Goal: Information Seeking & Learning: Learn about a topic

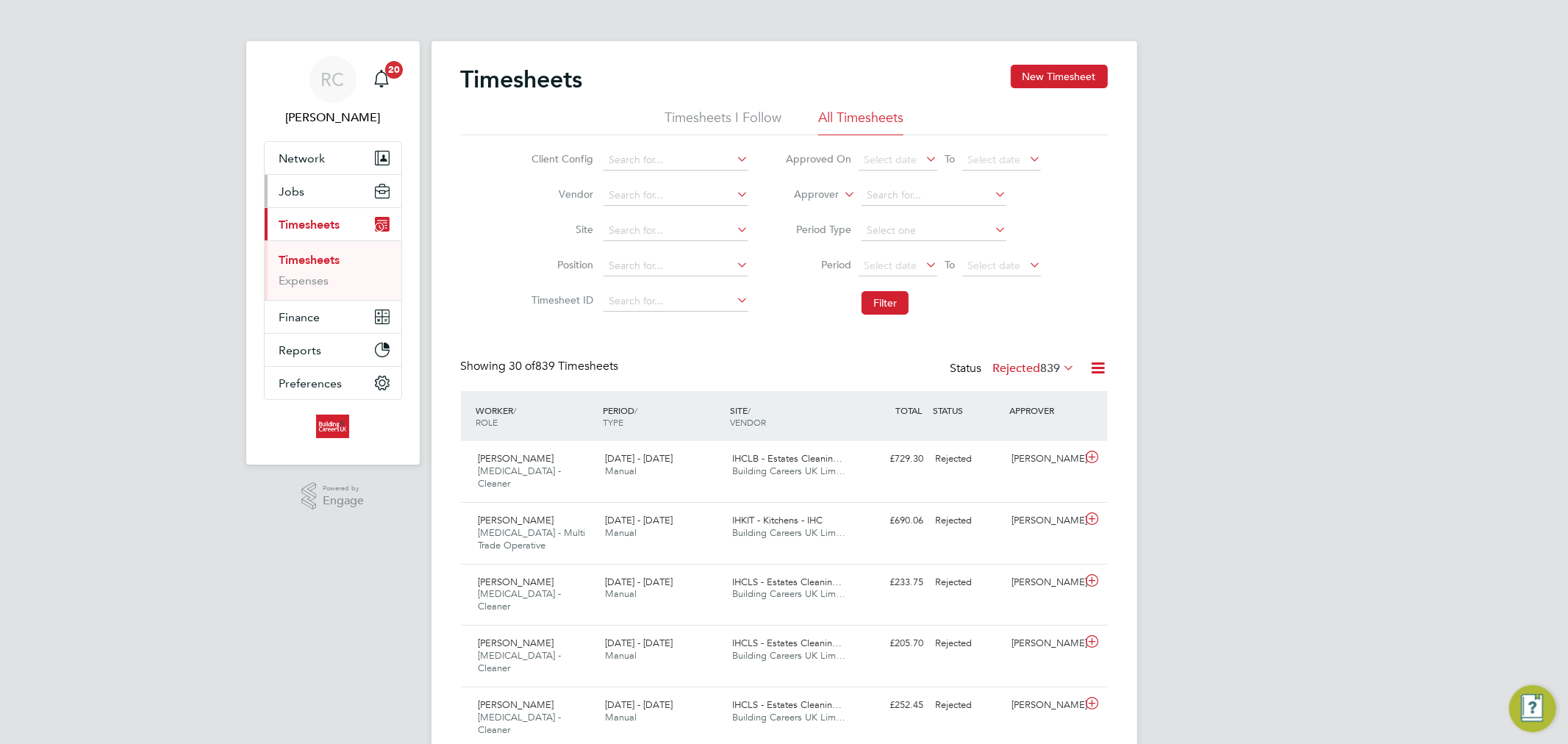
click at [304, 187] on button "Jobs" at bounding box center [332, 191] width 137 height 32
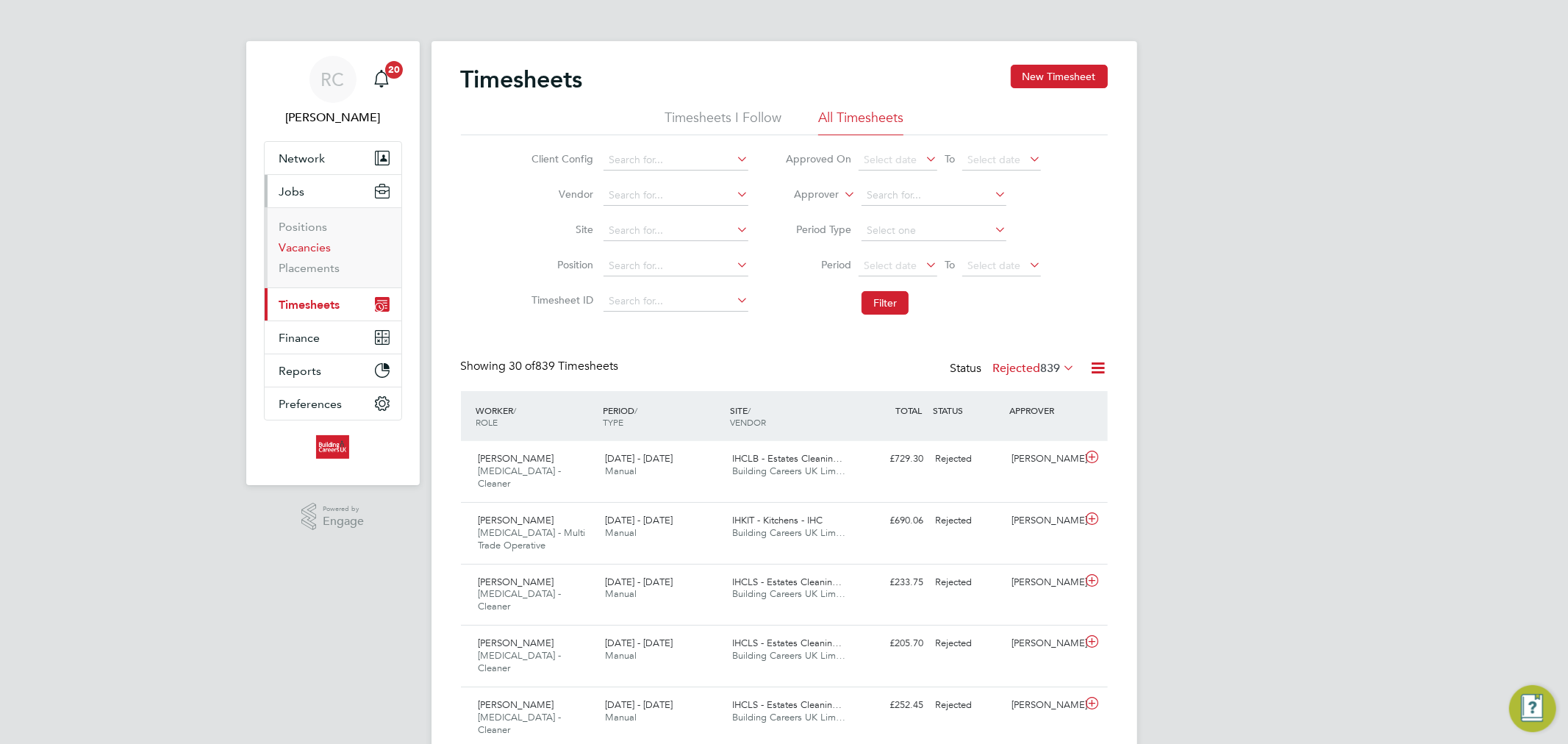
click at [304, 245] on link "Vacancies" at bounding box center [305, 248] width 53 height 14
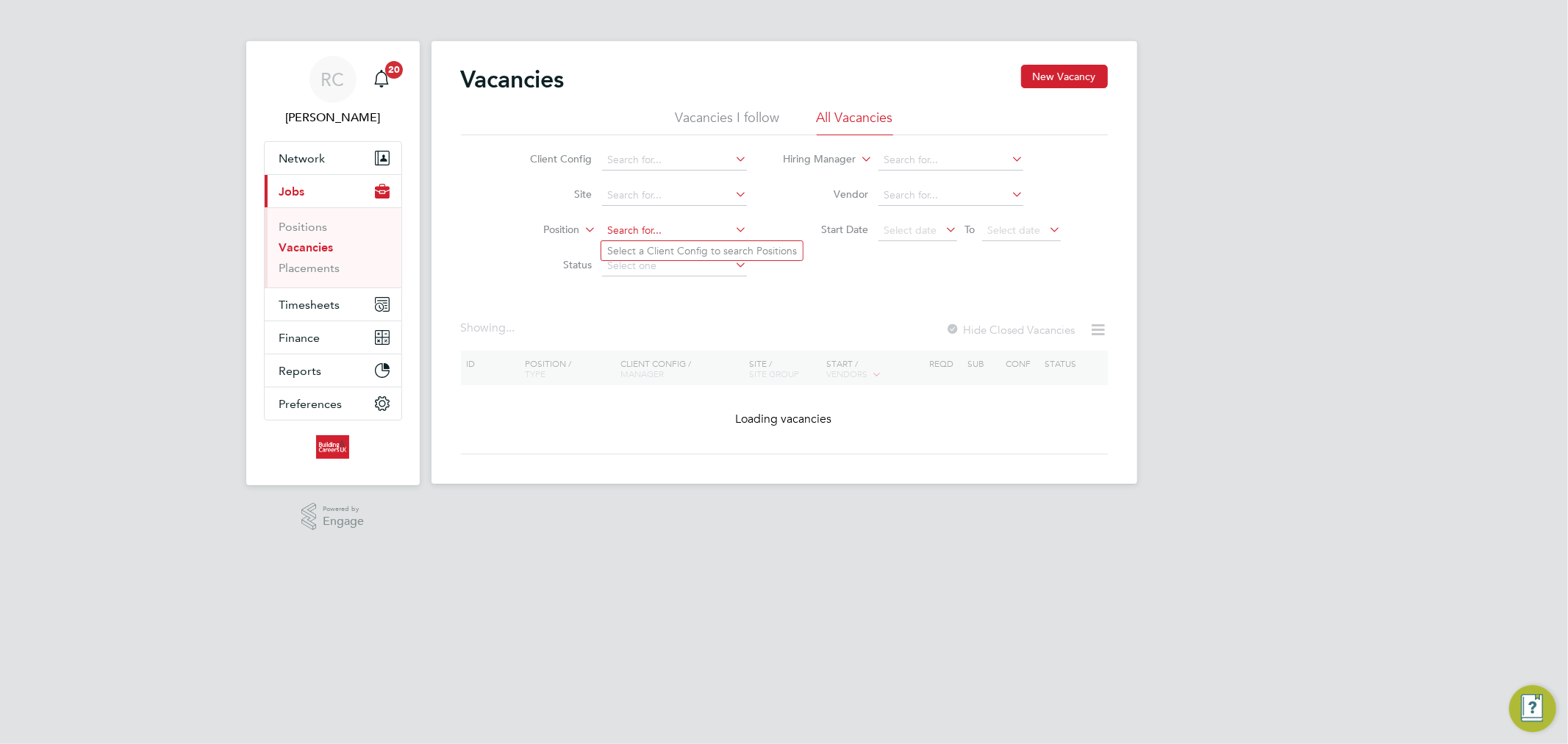
click at [617, 234] on input at bounding box center [674, 231] width 145 height 20
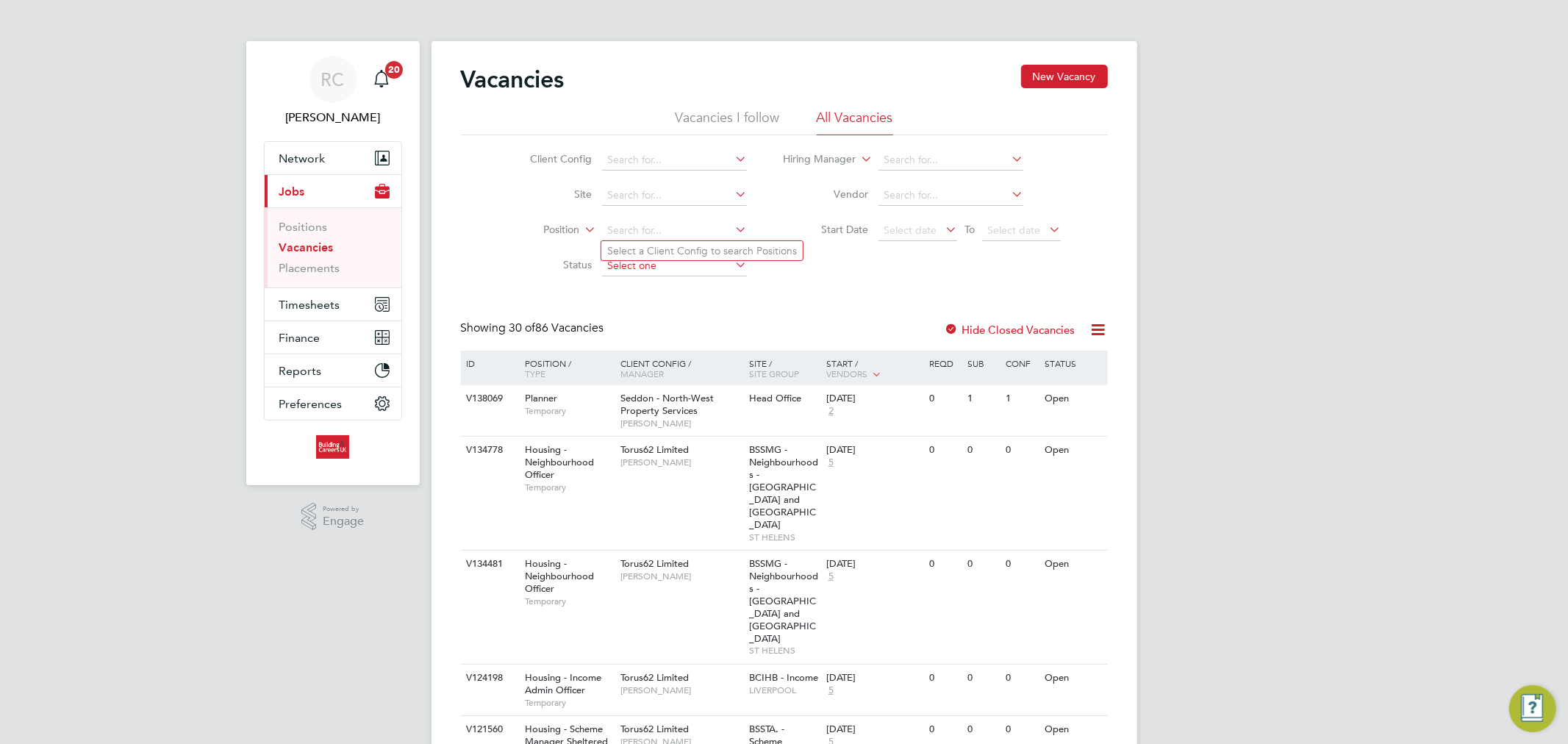
click at [643, 261] on input at bounding box center [674, 266] width 145 height 20
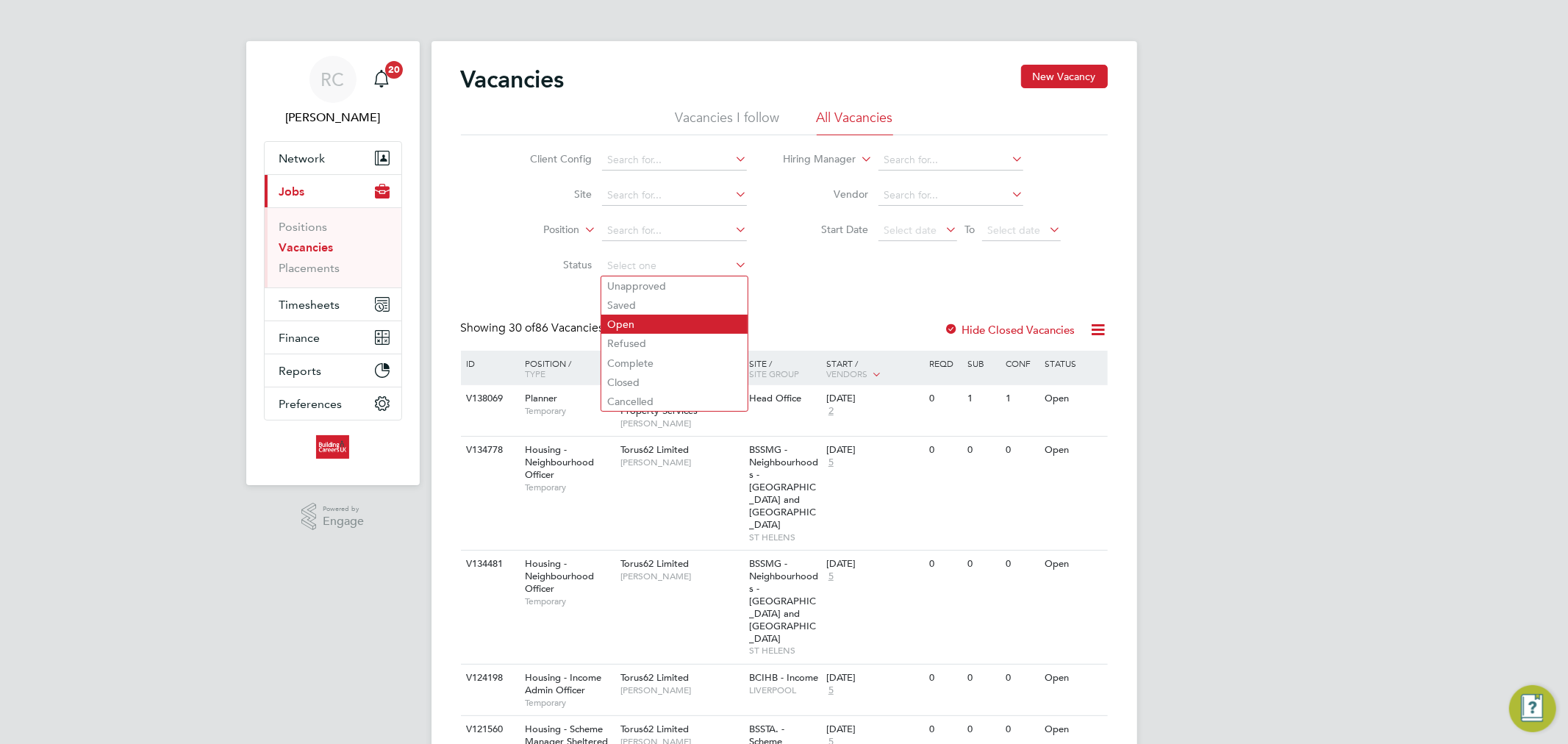
click at [641, 319] on li "Open" at bounding box center [674, 324] width 147 height 20
type input "Open"
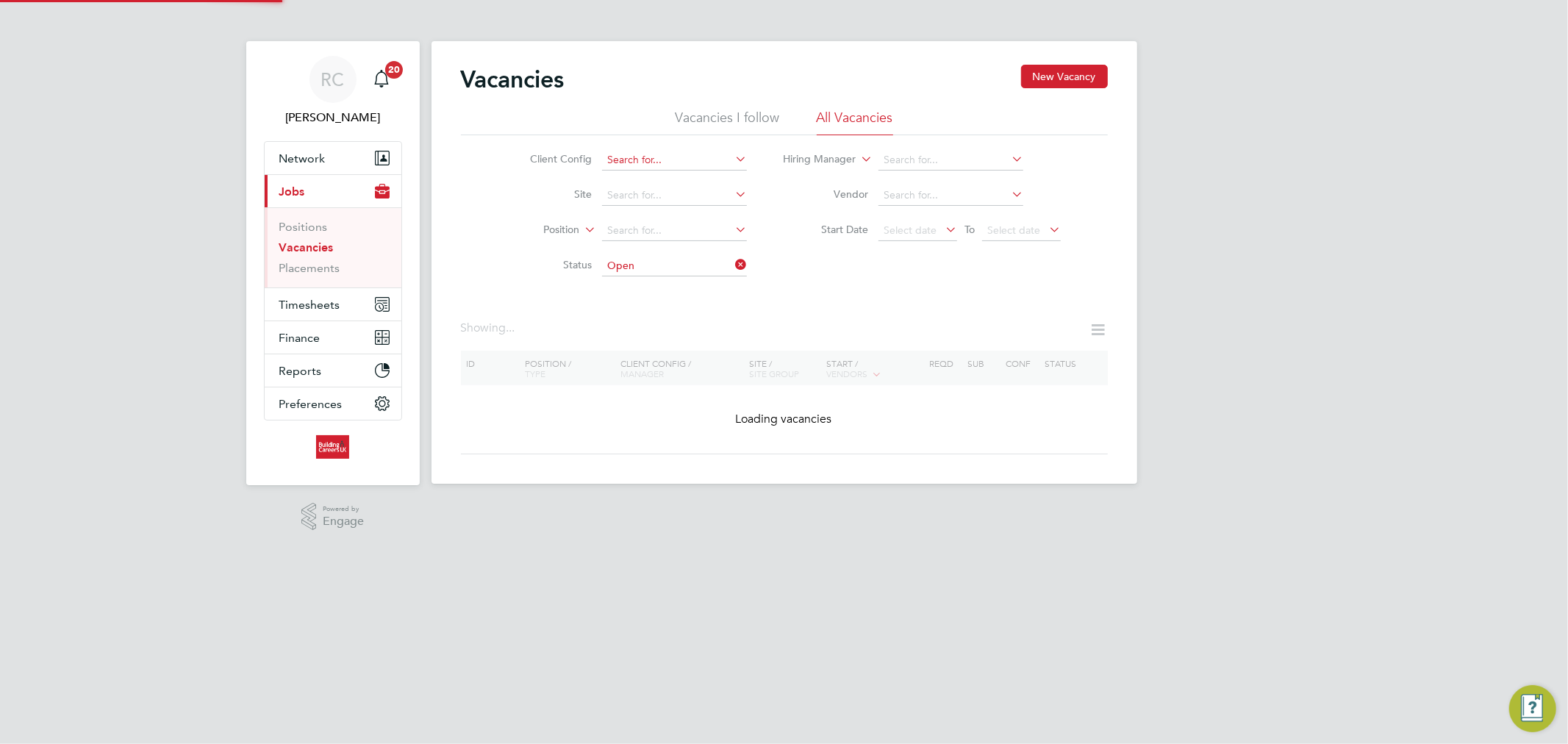
click at [653, 163] on input at bounding box center [674, 160] width 145 height 20
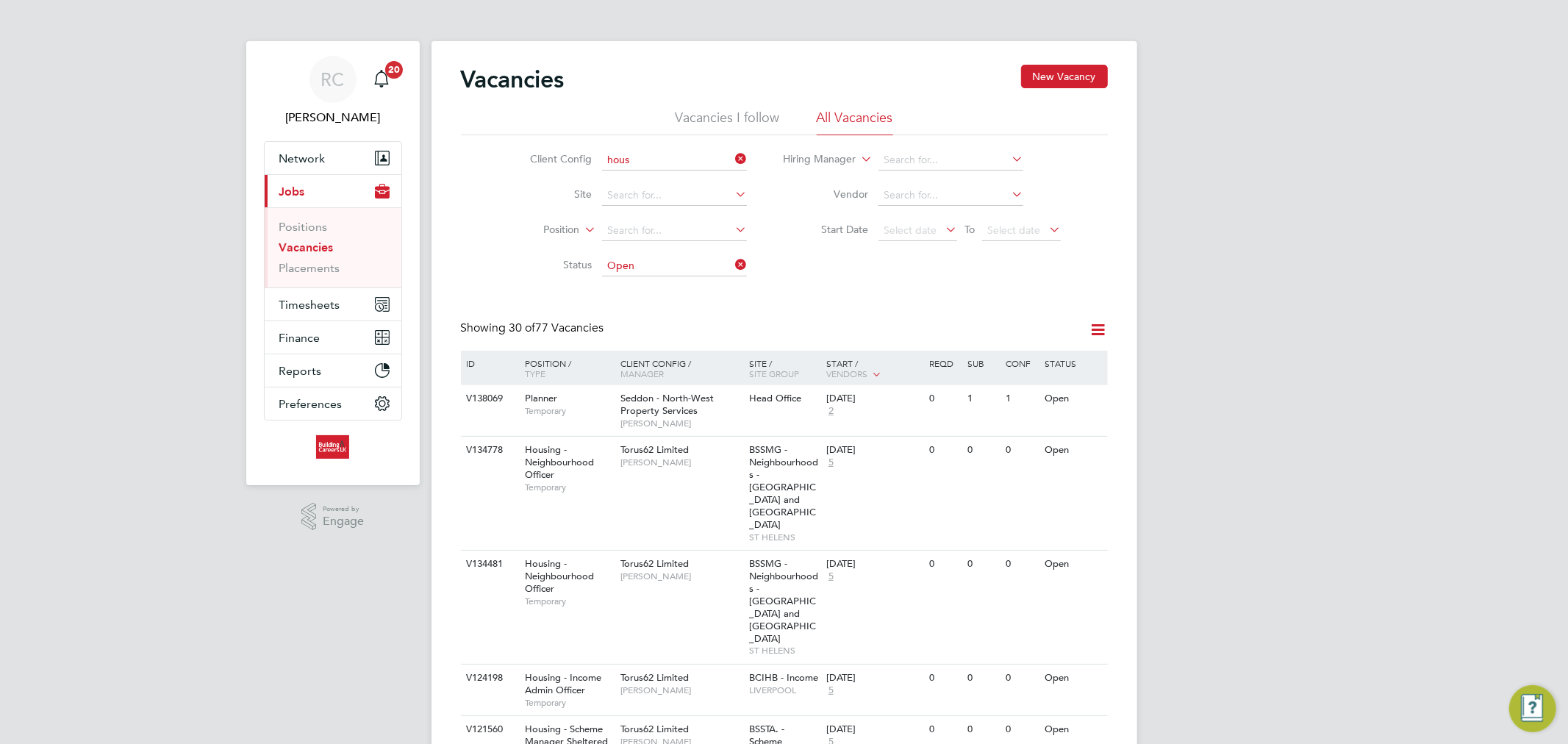
click at [656, 173] on li "Hous ing Maintenance Solutions Ltd" at bounding box center [733, 180] width 263 height 20
type input "Housing Maintenance Solutions Ltd"
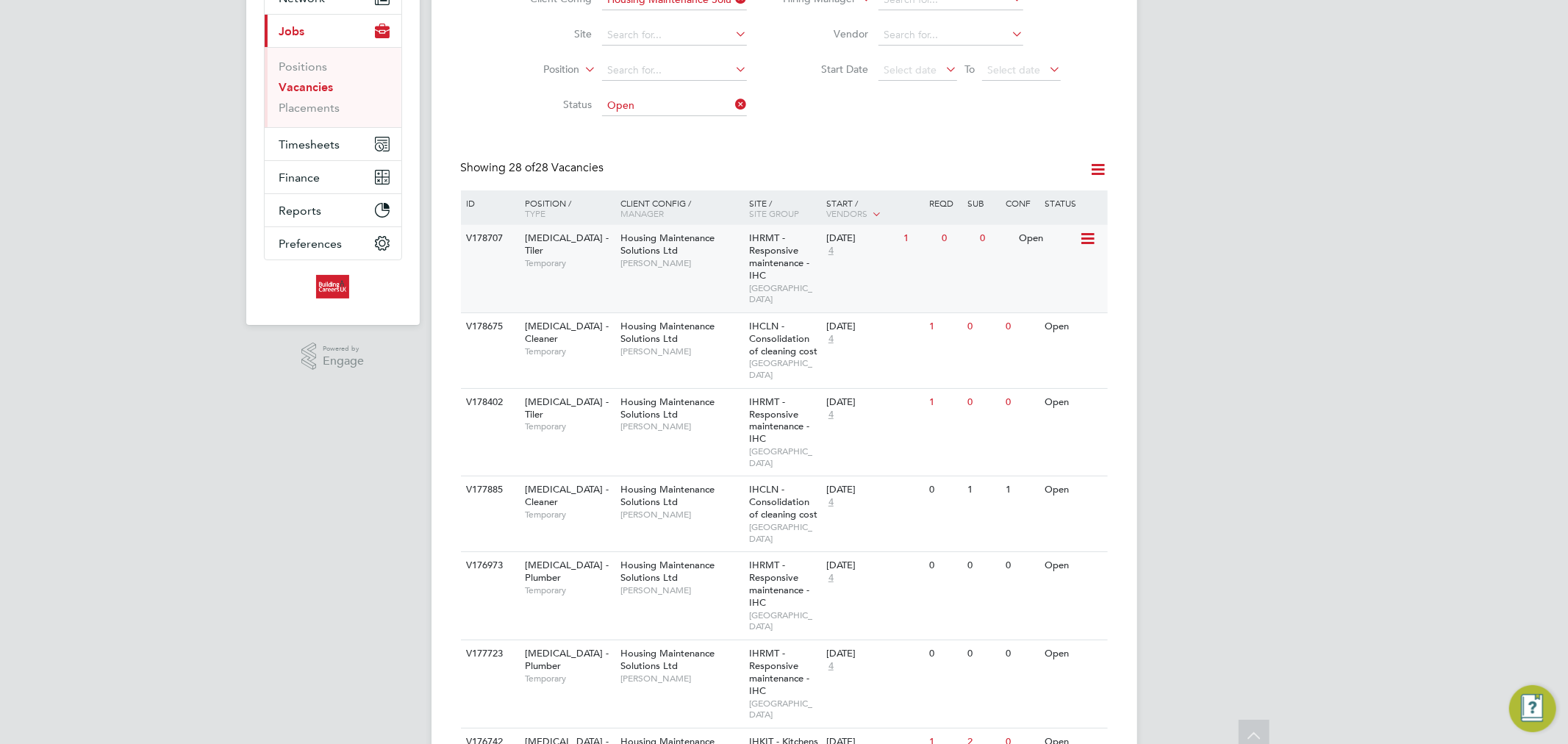
scroll to position [163, 0]
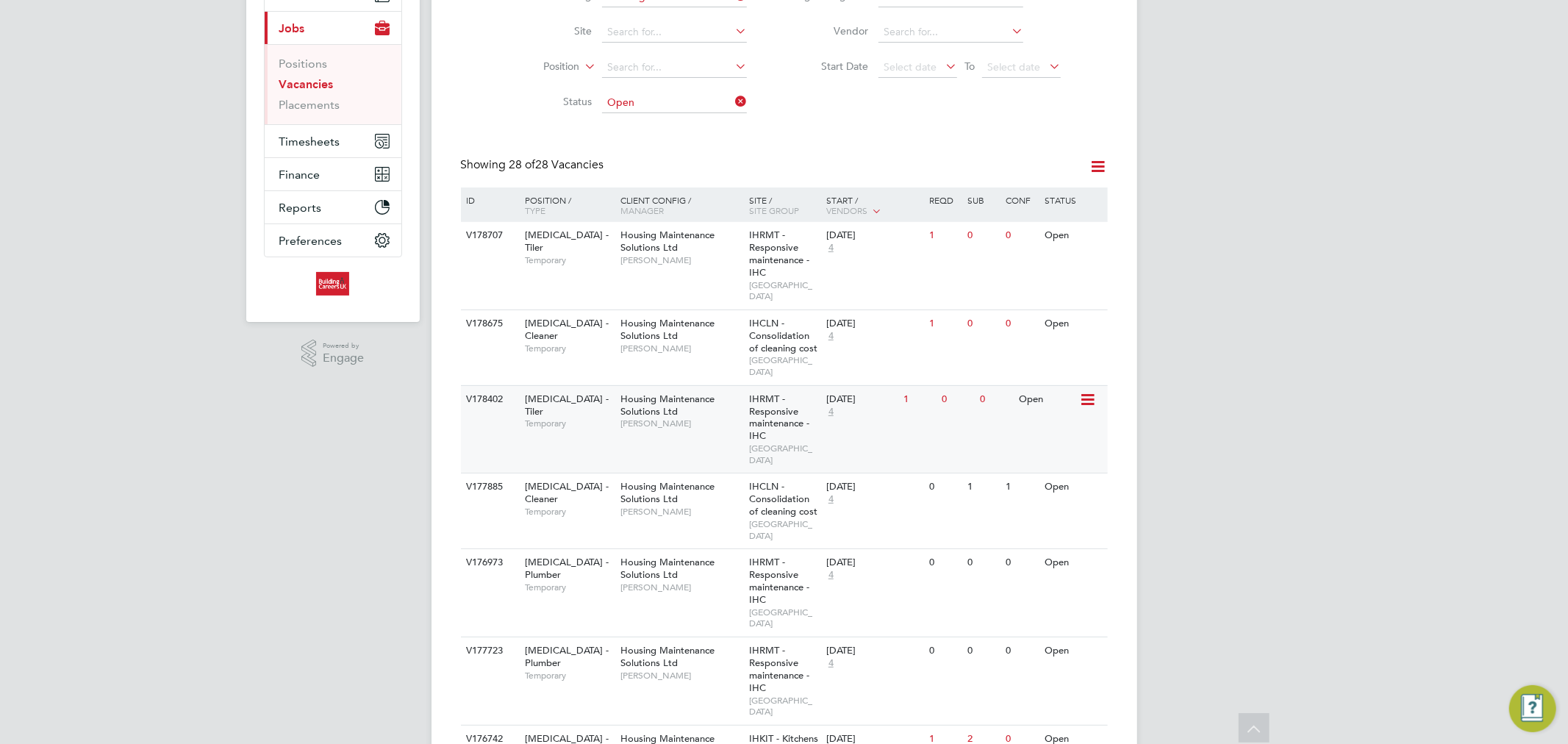
click at [695, 417] on span "[PERSON_NAME]" at bounding box center [681, 423] width 121 height 12
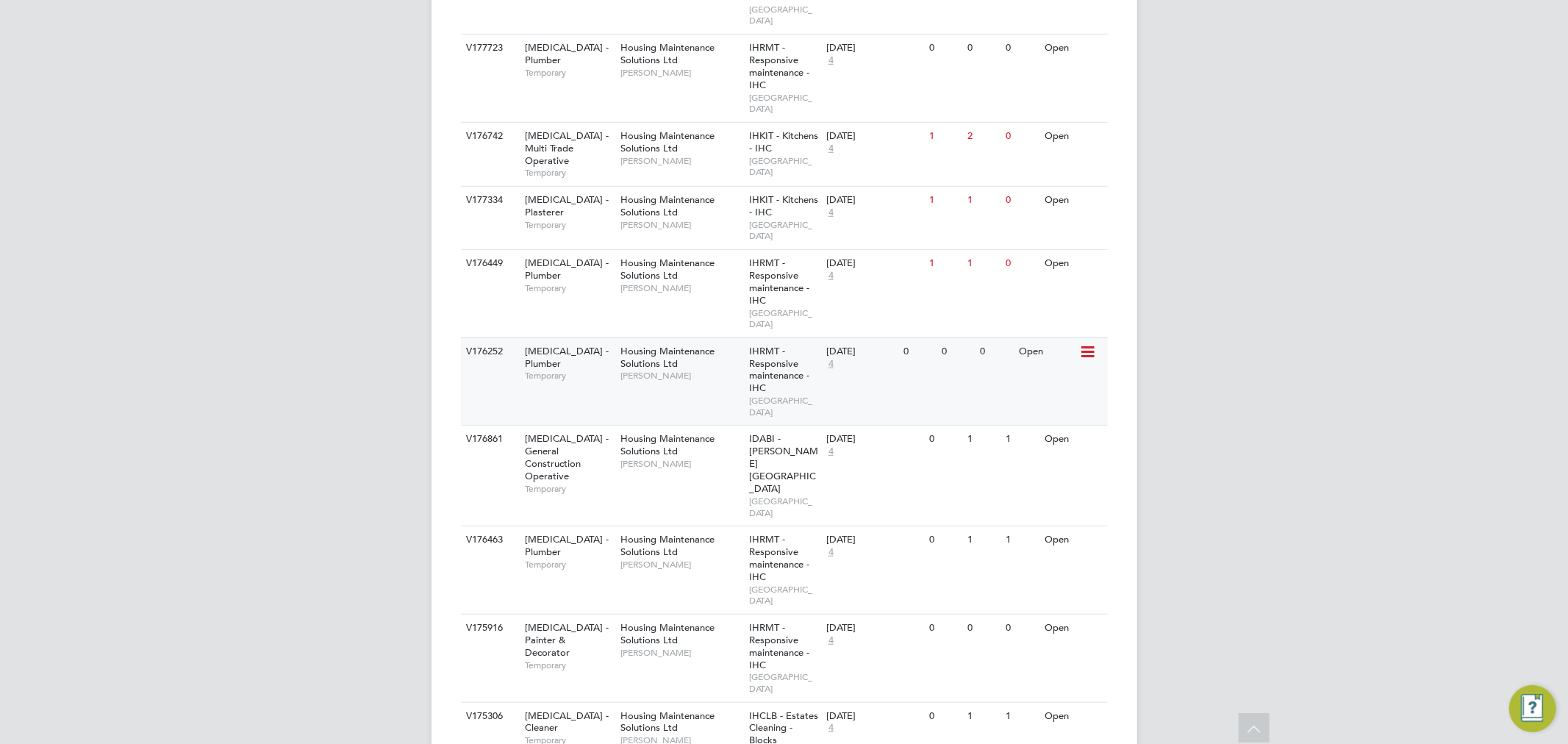
scroll to position [817, 0]
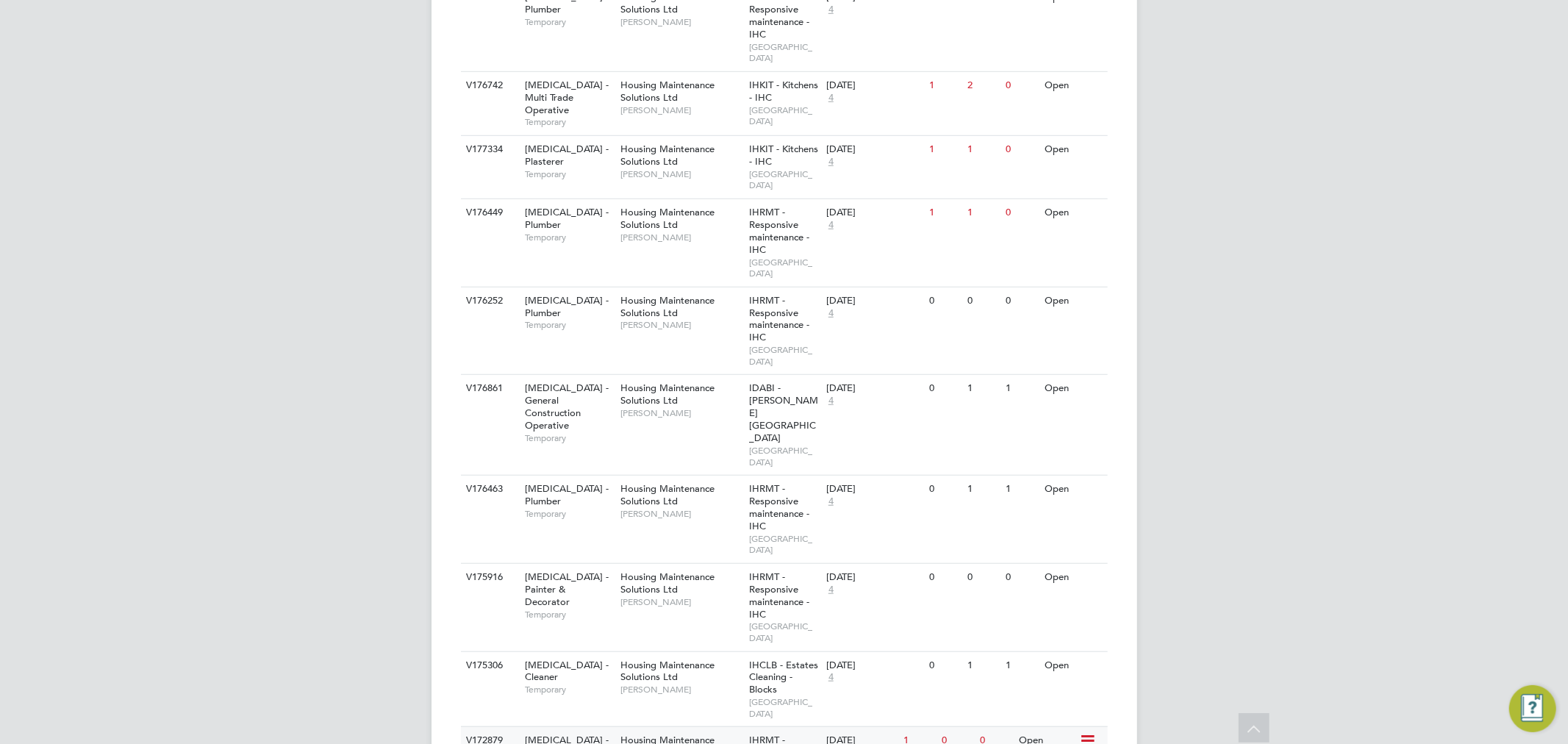
click at [666, 734] on span "Housing Maintenance Solutions Ltd" at bounding box center [667, 746] width 94 height 25
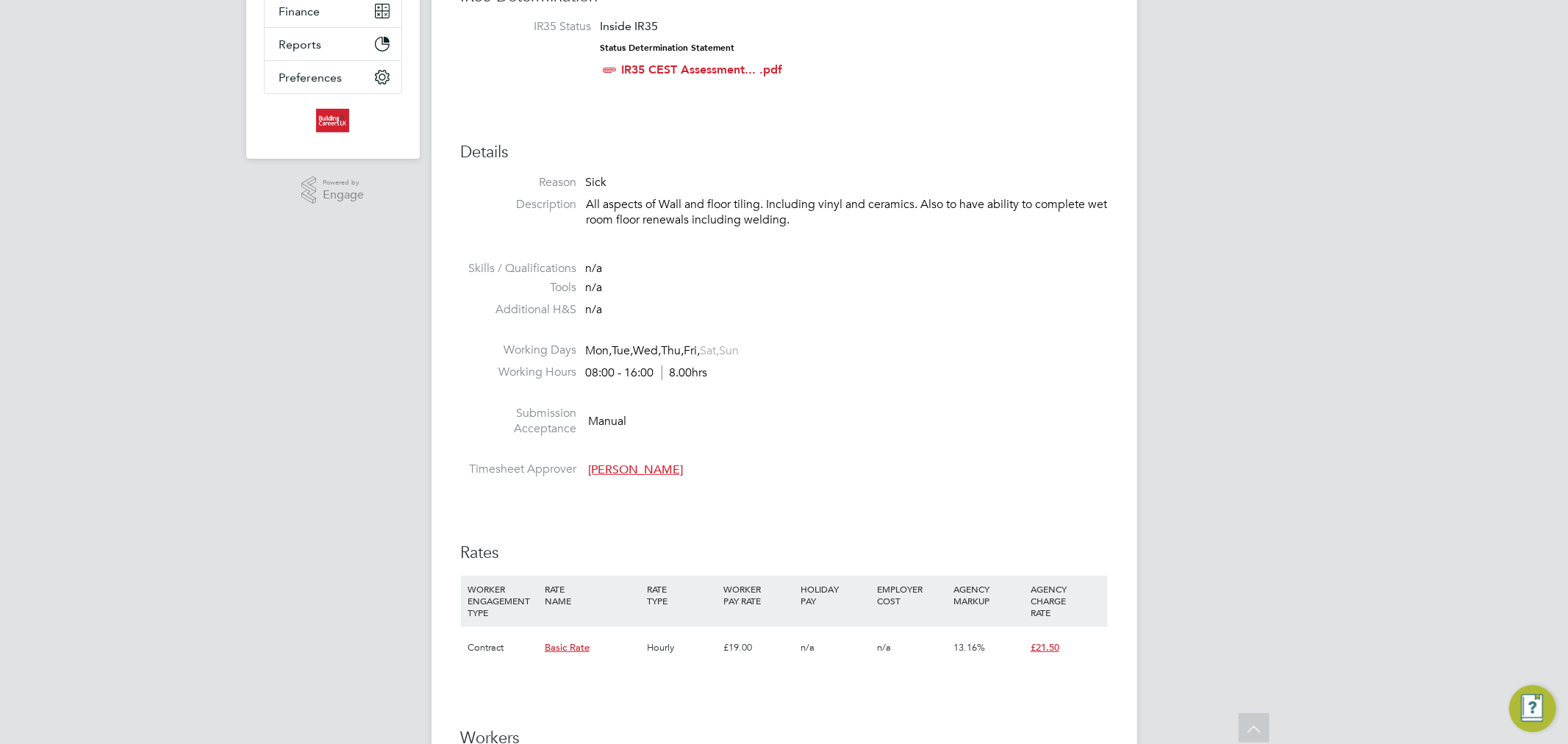
scroll to position [245, 0]
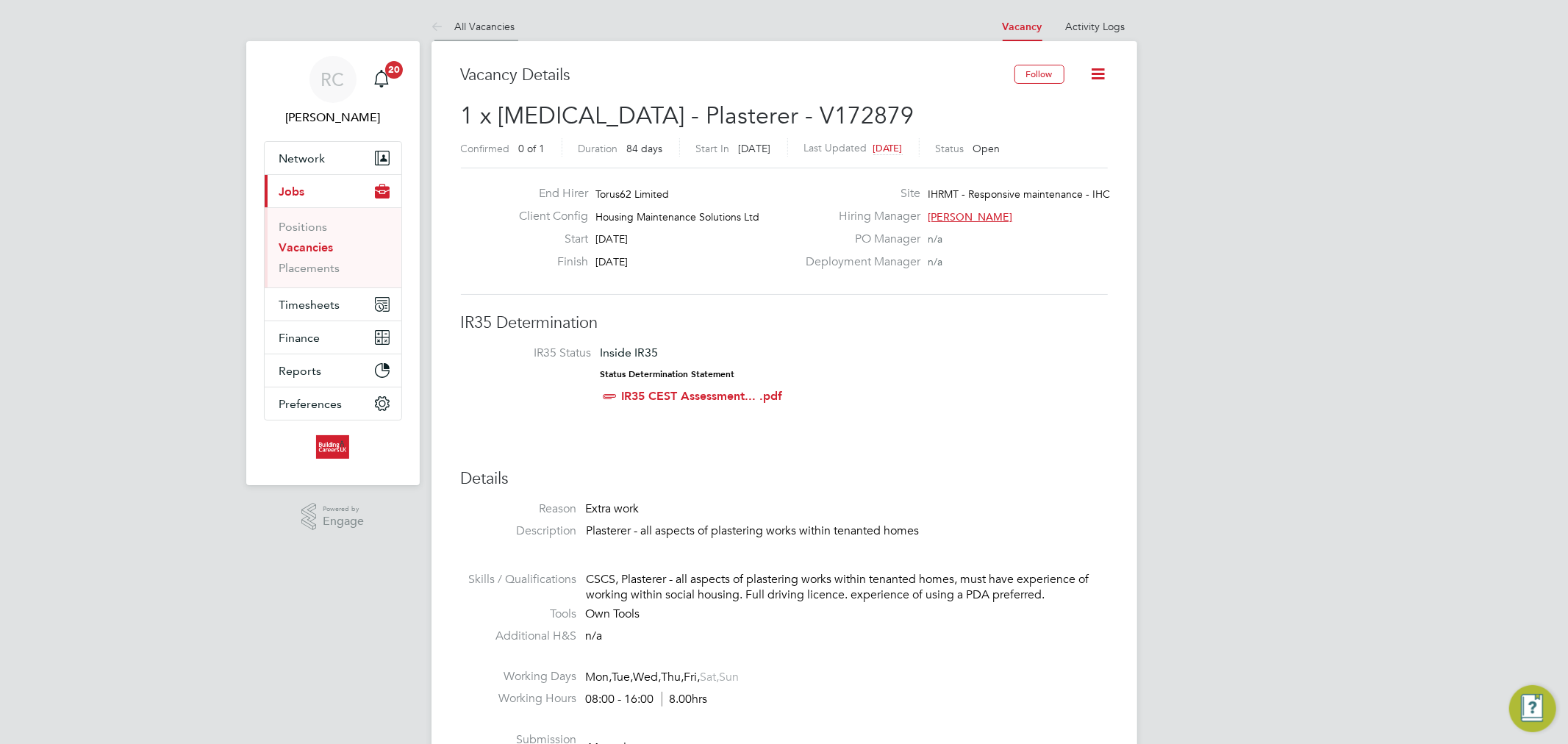
click at [489, 25] on link "All Vacancies" at bounding box center [473, 26] width 84 height 14
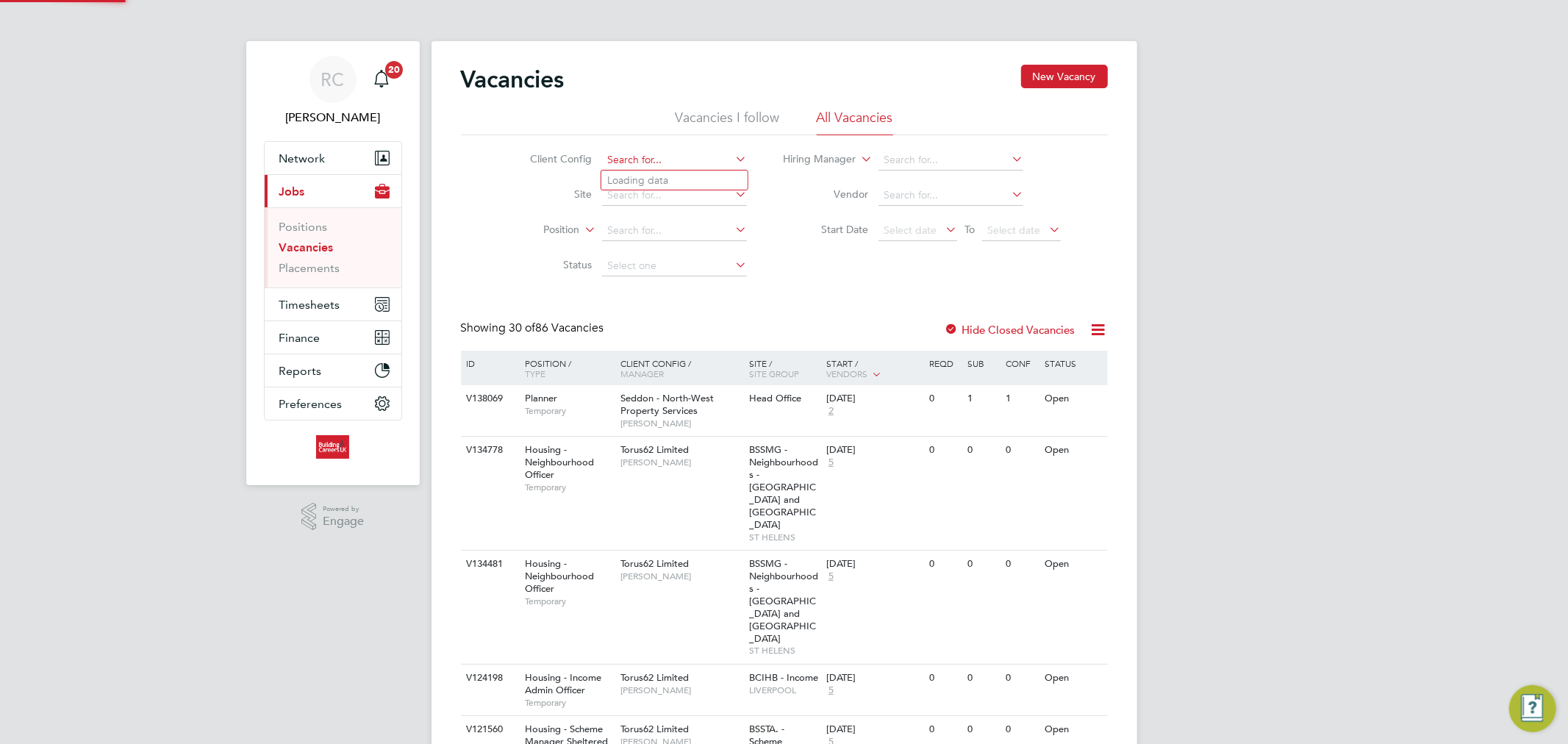
click at [644, 160] on input at bounding box center [674, 160] width 145 height 20
click at [650, 174] on li "Hous ing Maintenance Solutions Ltd" at bounding box center [733, 180] width 263 height 20
type input "Housing Maintenance Solutions Ltd"
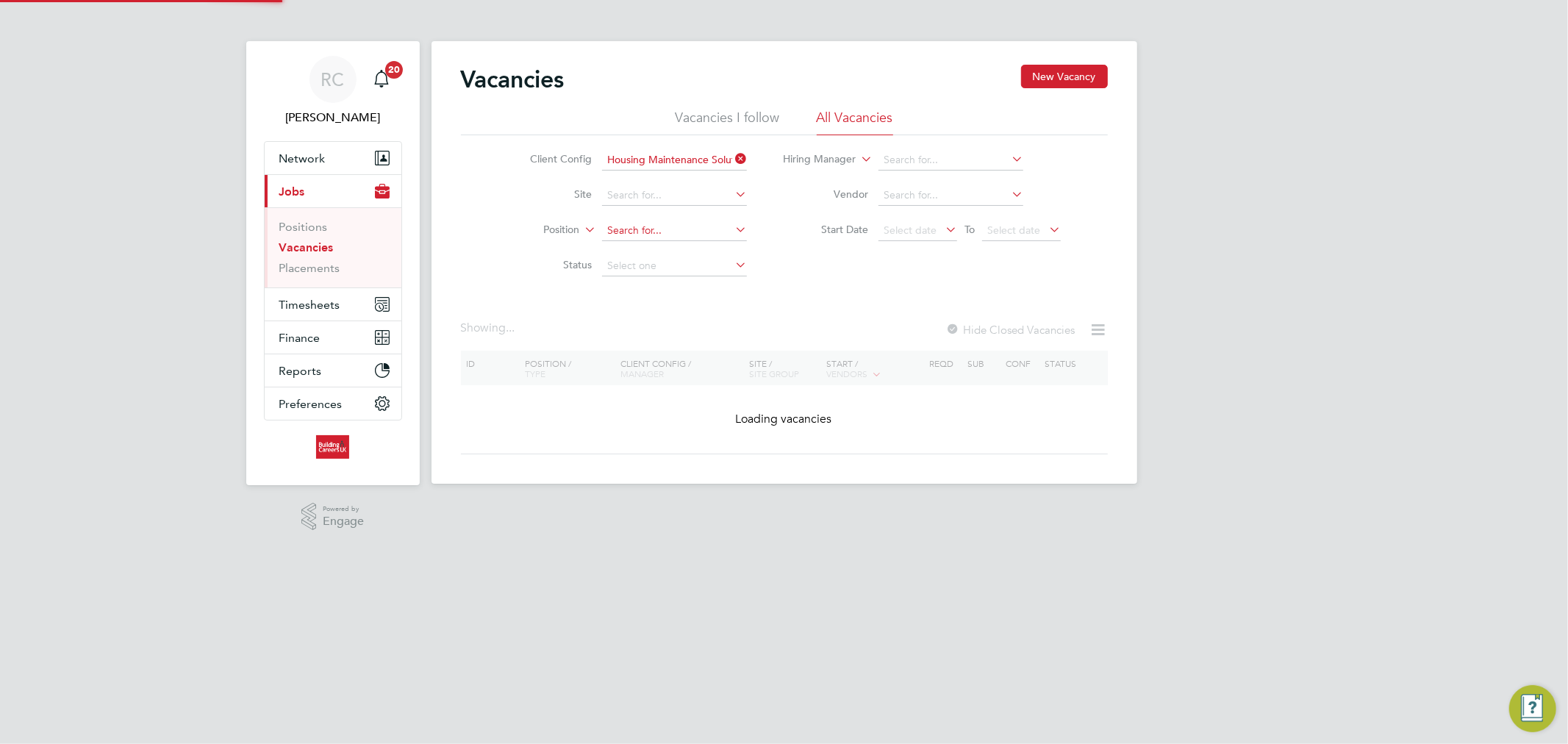
click at [650, 230] on input at bounding box center [674, 231] width 145 height 20
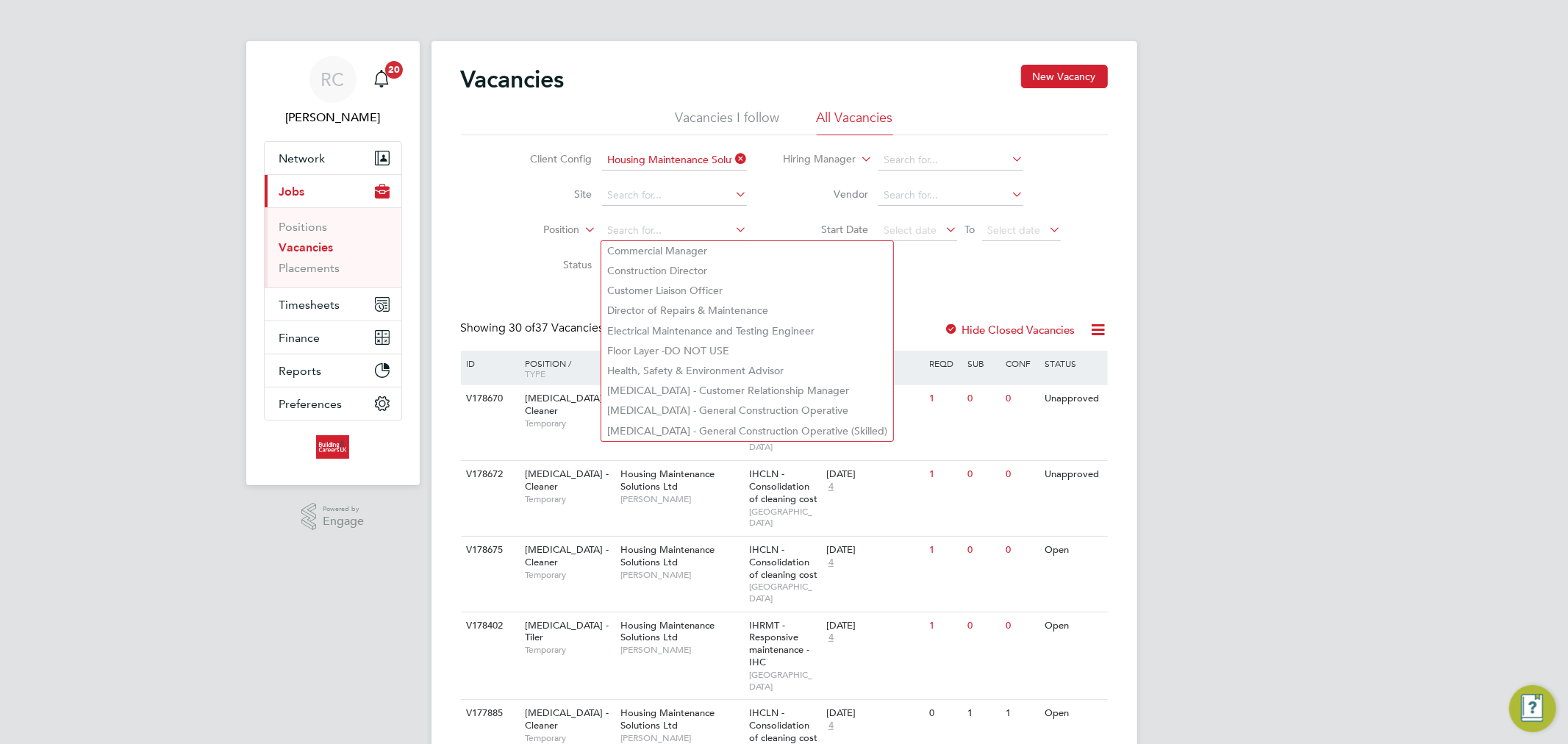
click at [848, 262] on div "Client Config Housing Maintenance Solutions Ltd Site Position Status Hiring Man…" at bounding box center [784, 210] width 647 height 148
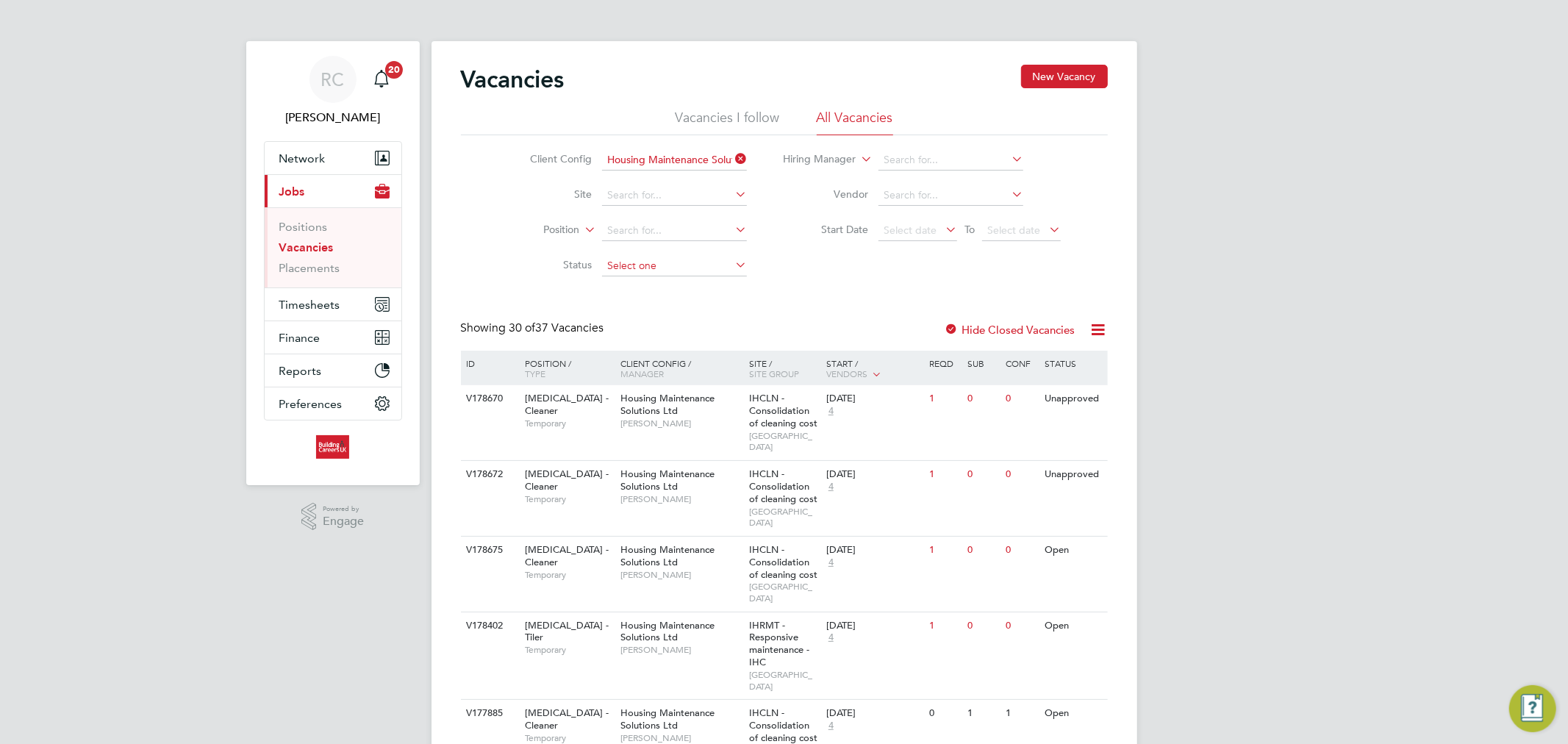
click at [691, 268] on input at bounding box center [674, 266] width 145 height 20
click at [649, 315] on li "Open" at bounding box center [674, 324] width 147 height 20
type input "Open"
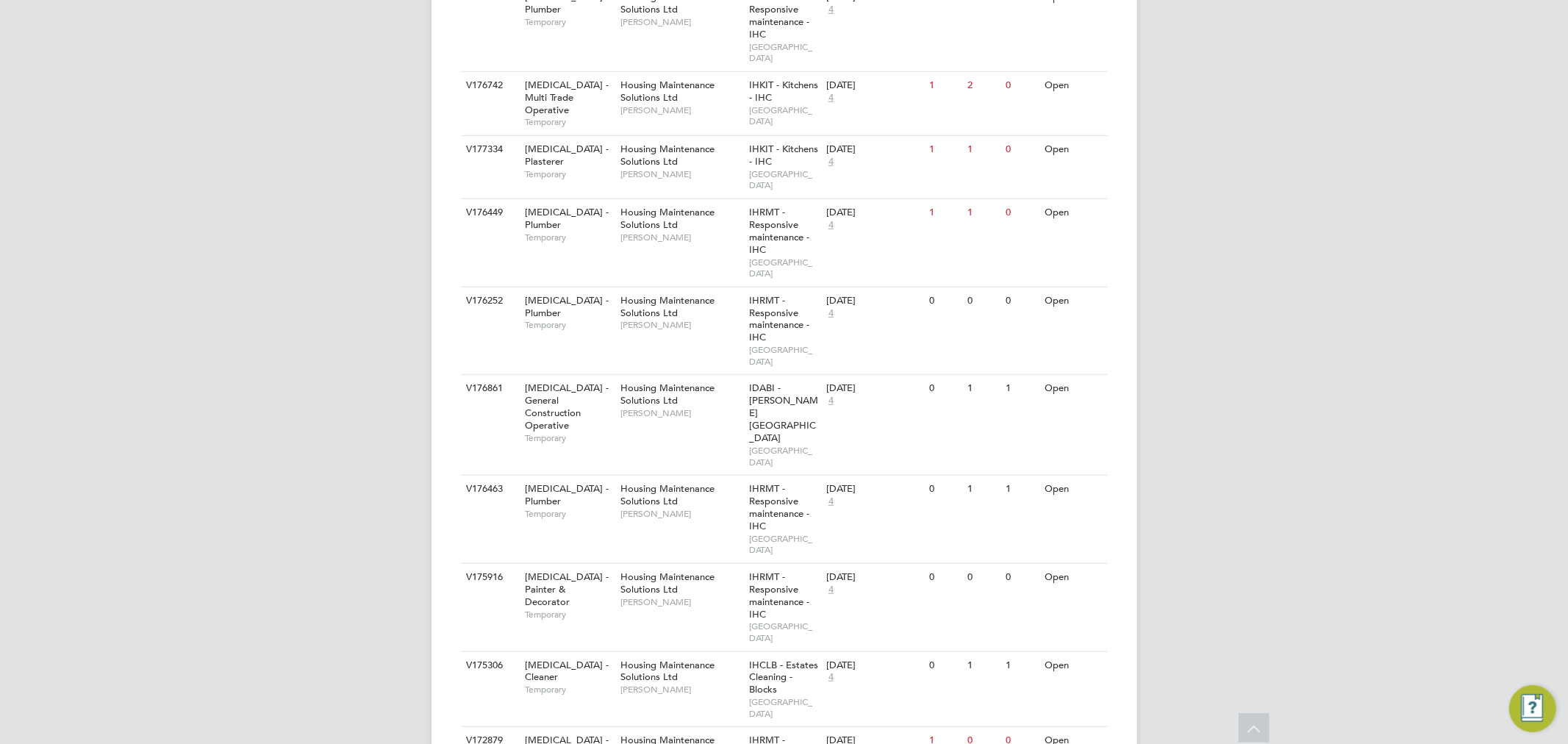
scroll to position [899, 0]
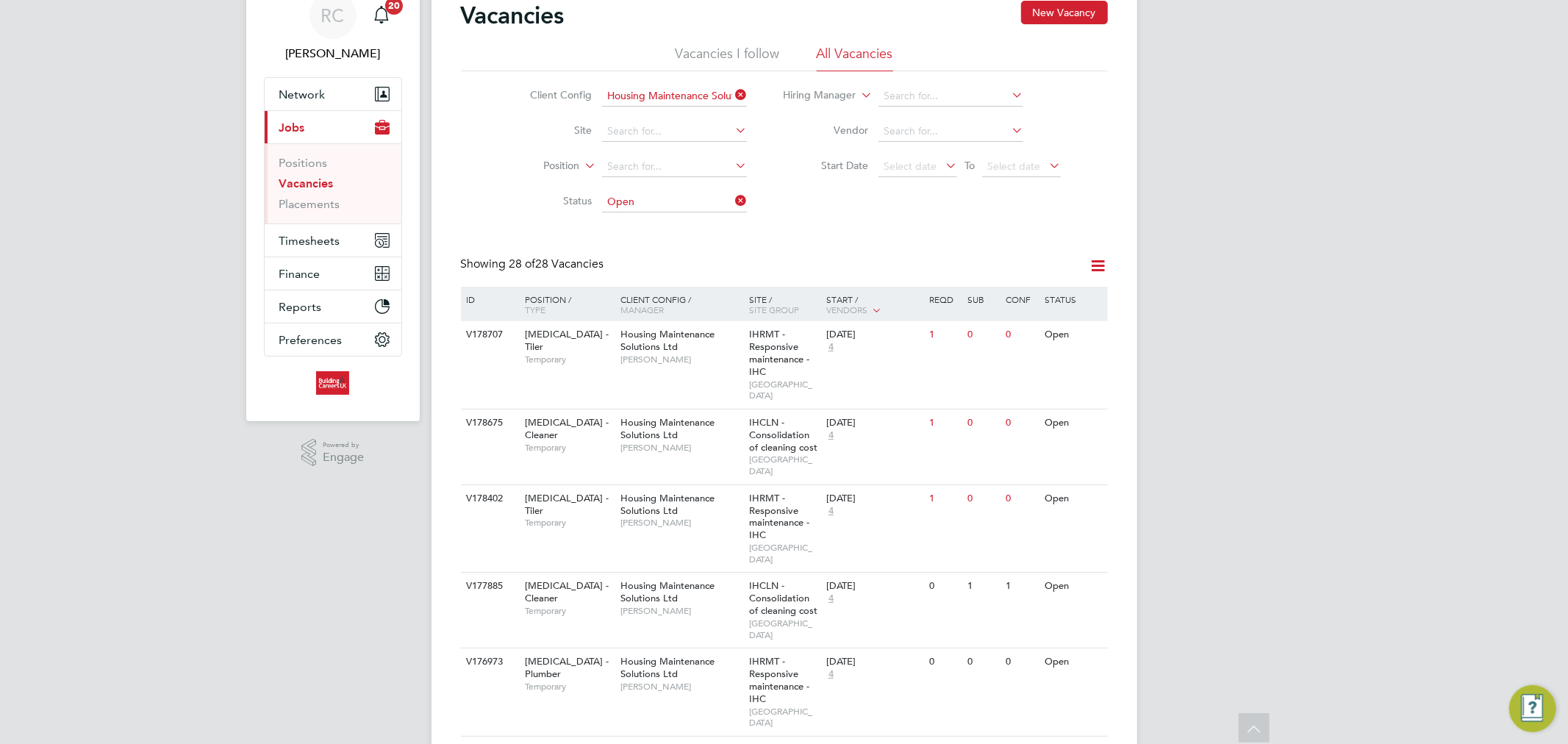
scroll to position [0, 0]
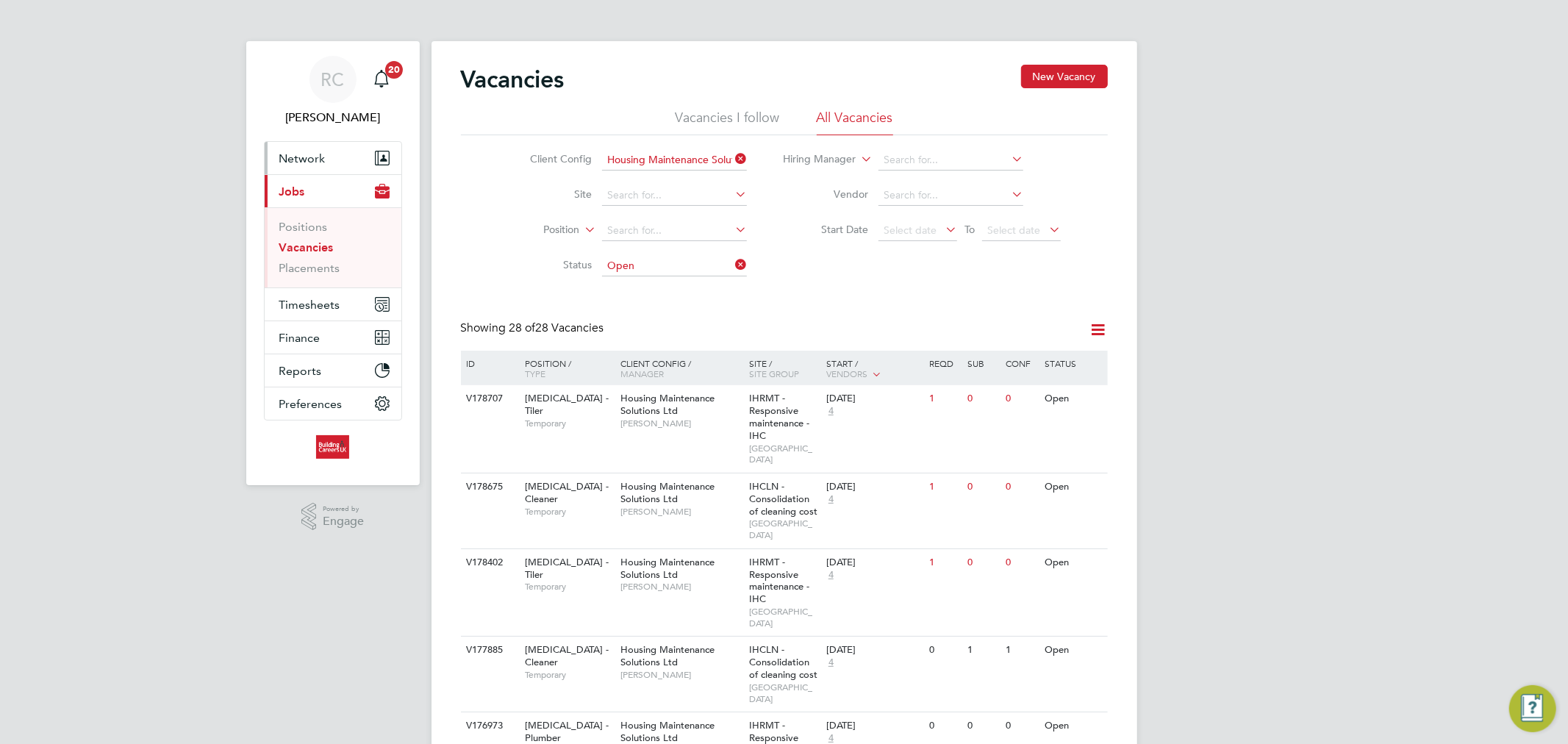
click at [311, 165] on span "Network" at bounding box center [302, 159] width 47 height 14
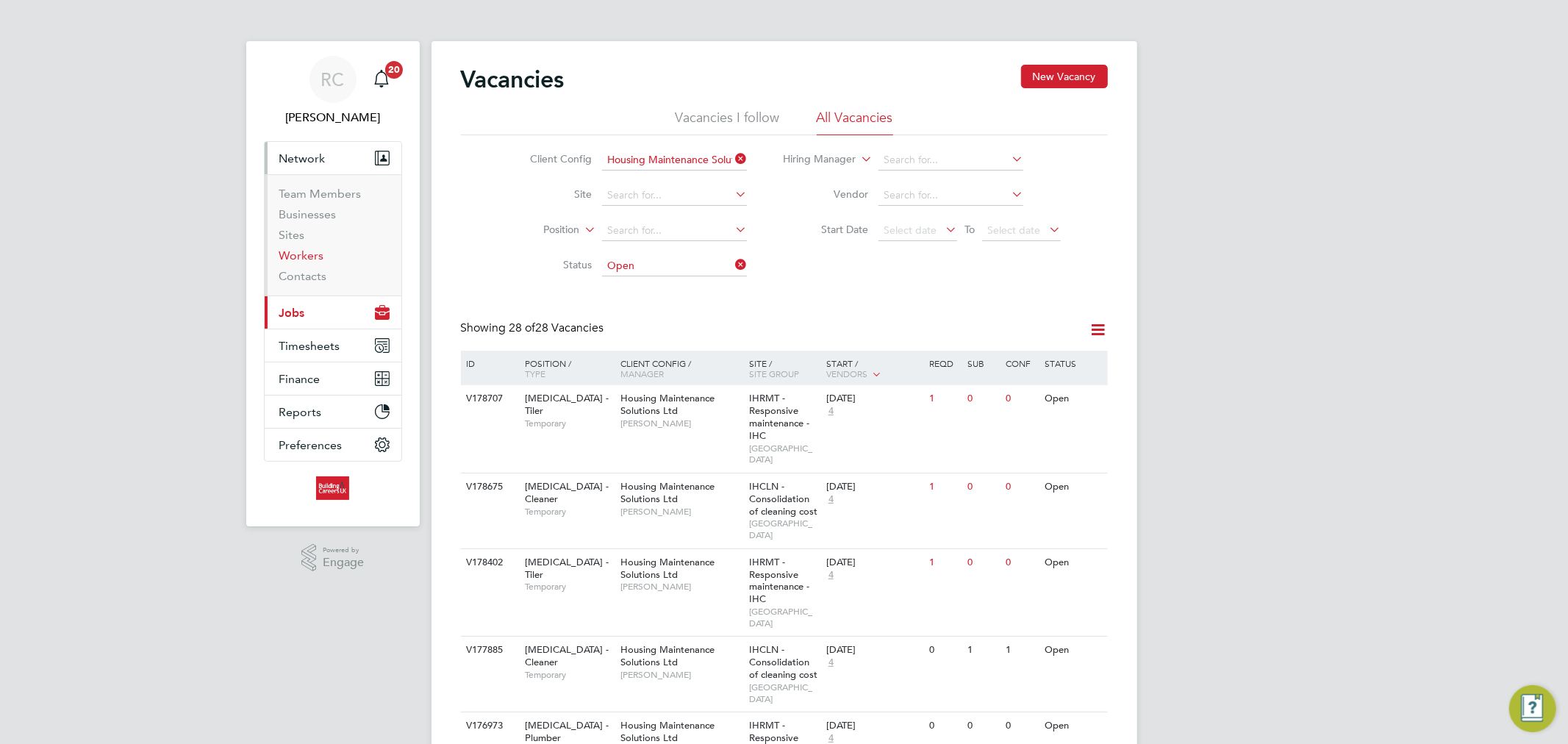
click at [310, 256] on link "Workers" at bounding box center [301, 255] width 45 height 14
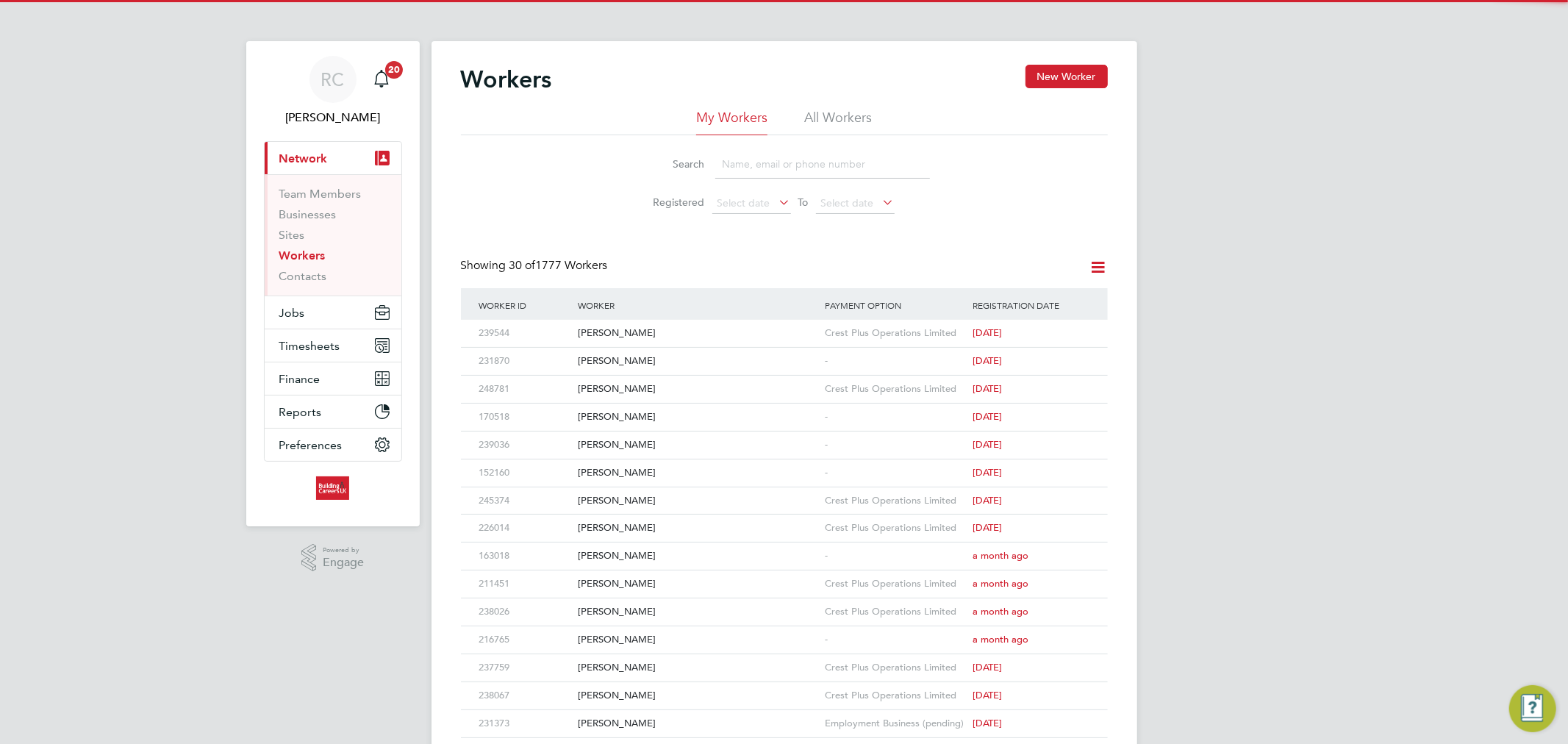
click at [845, 115] on li "All Workers" at bounding box center [839, 121] width 68 height 26
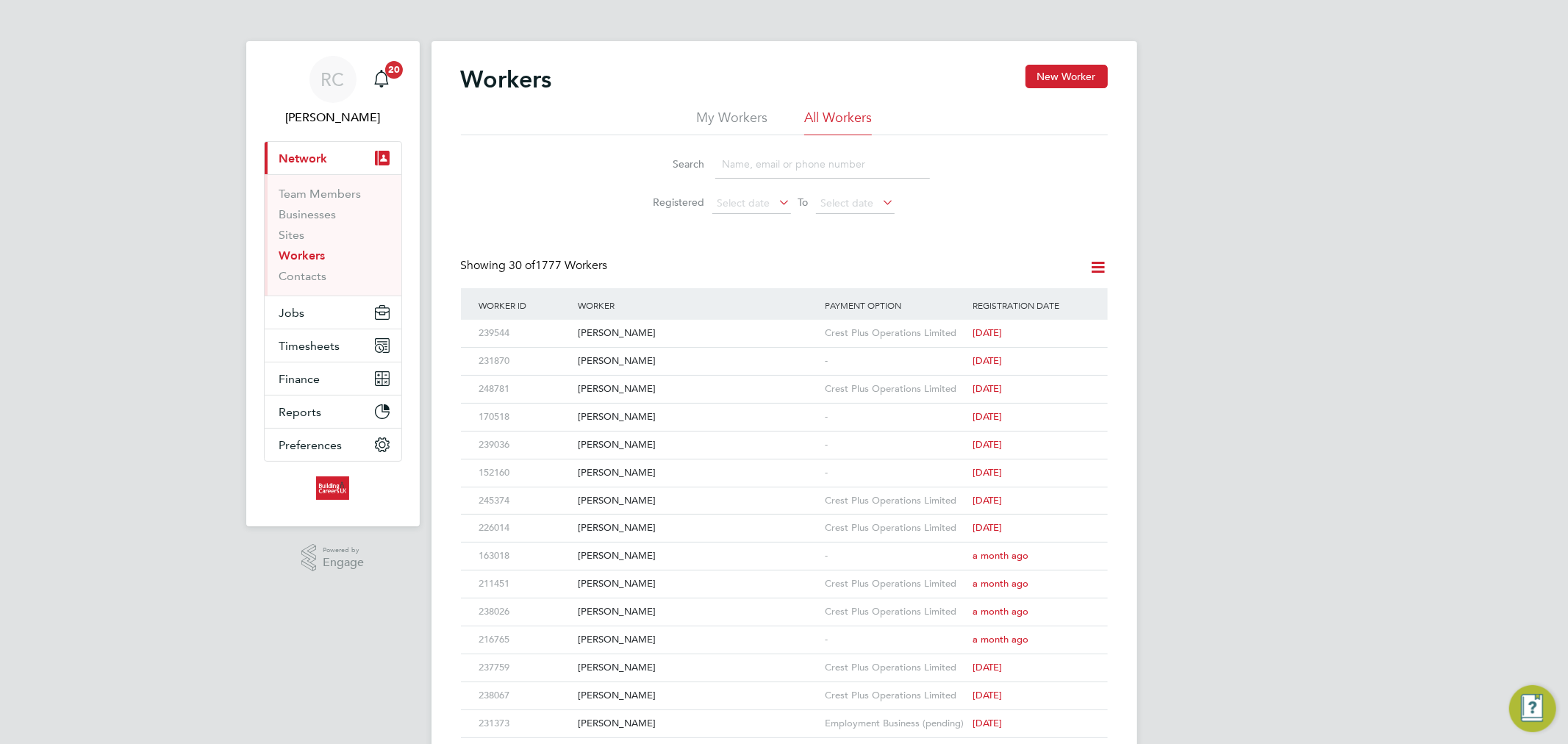
click at [799, 188] on li "Registered Select date To Select date" at bounding box center [784, 204] width 328 height 36
click at [794, 174] on input at bounding box center [823, 165] width 215 height 29
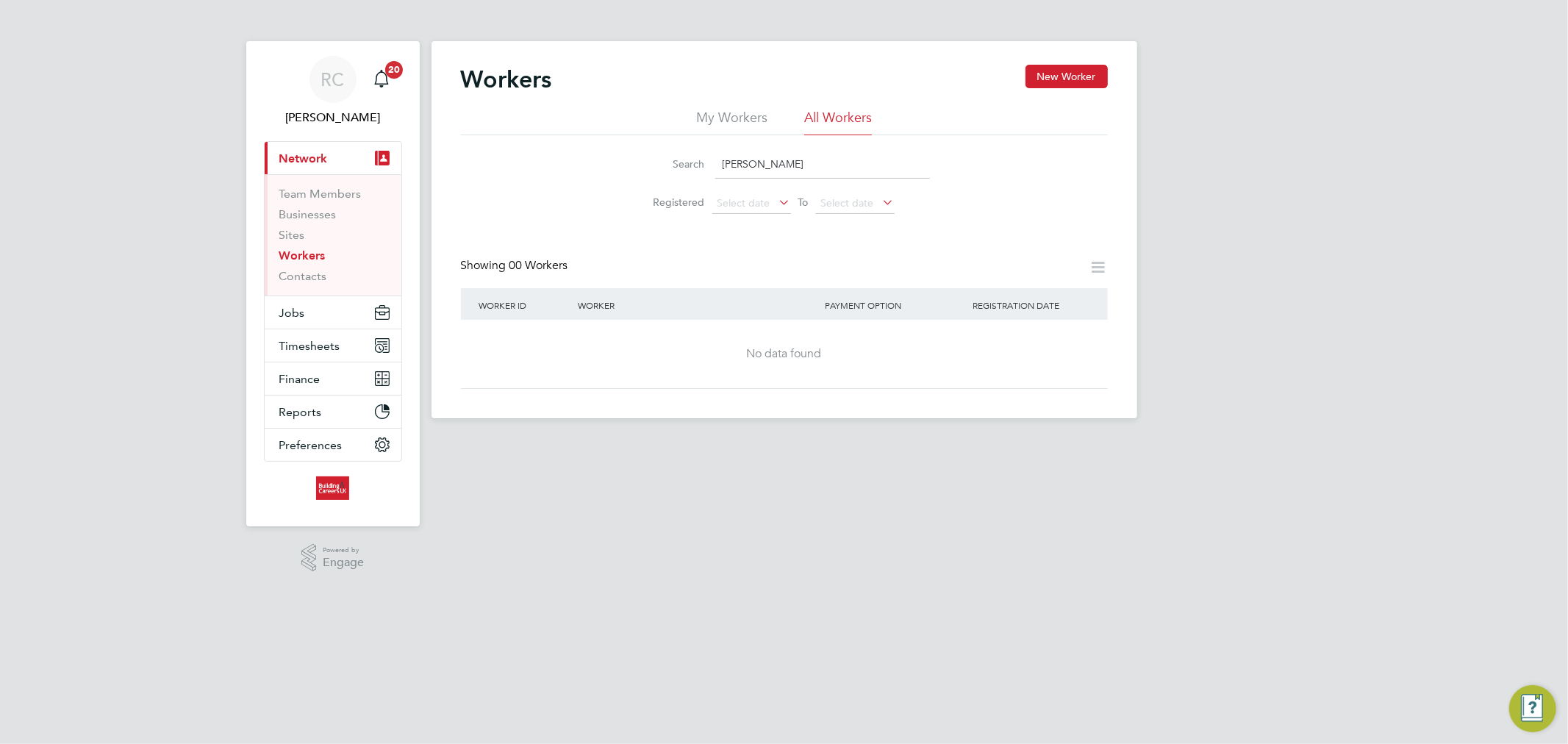
type input "[PERSON_NAME]"
